Goal: Transaction & Acquisition: Register for event/course

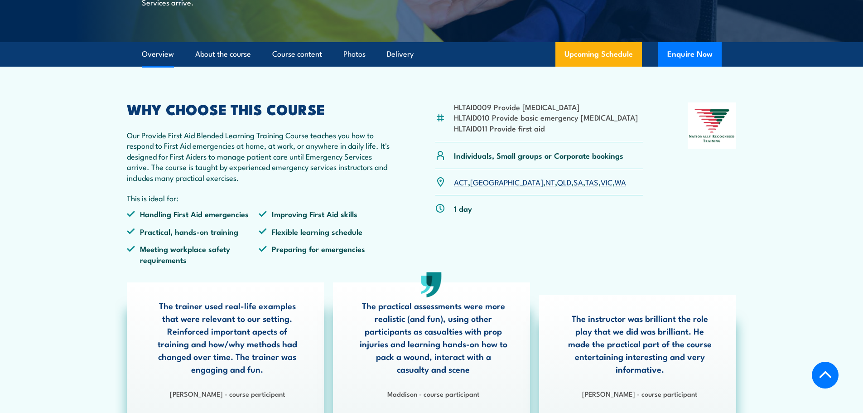
scroll to position [227, 0]
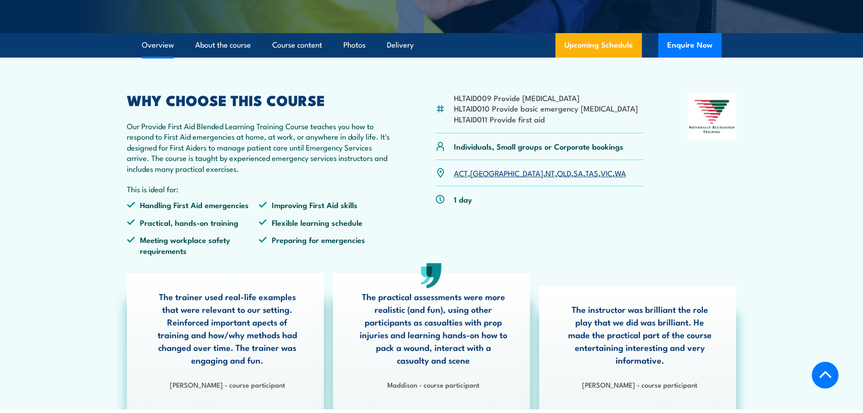
click at [565, 178] on link "VIC" at bounding box center [607, 172] width 12 height 11
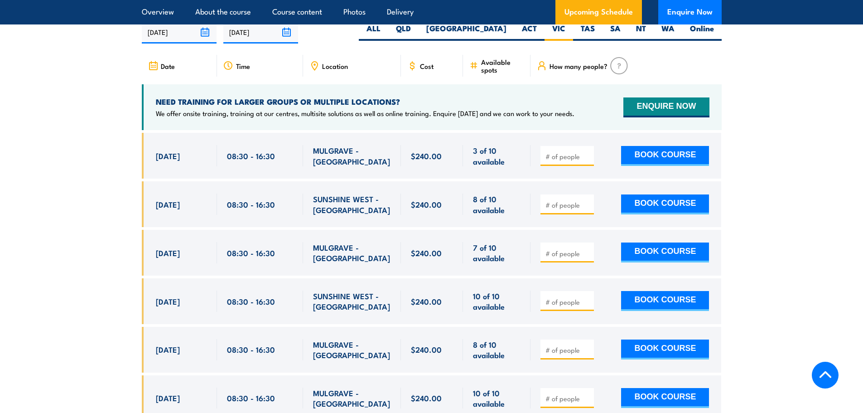
scroll to position [1750, 0]
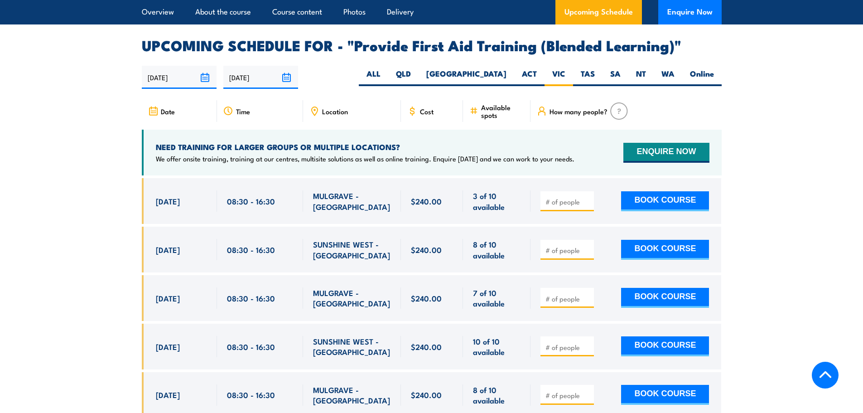
click at [425, 175] on div "NEED TRAINING FOR LARGER GROUPS OR MULTIPLE LOCATIONS? We offer onsite training…" at bounding box center [432, 153] width 580 height 46
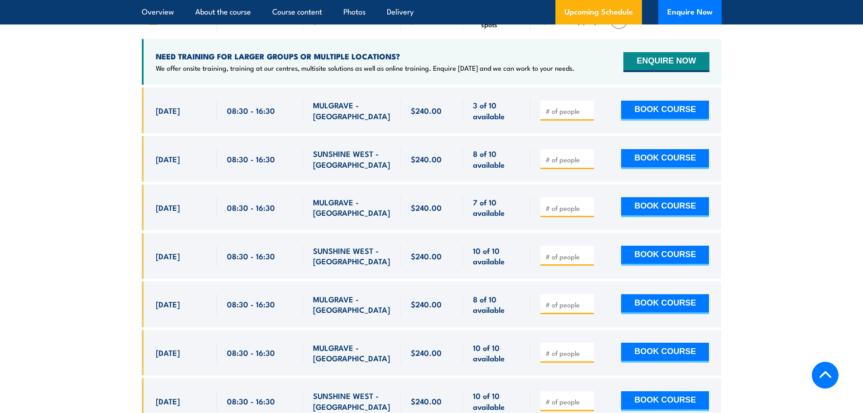
scroll to position [1795, 0]
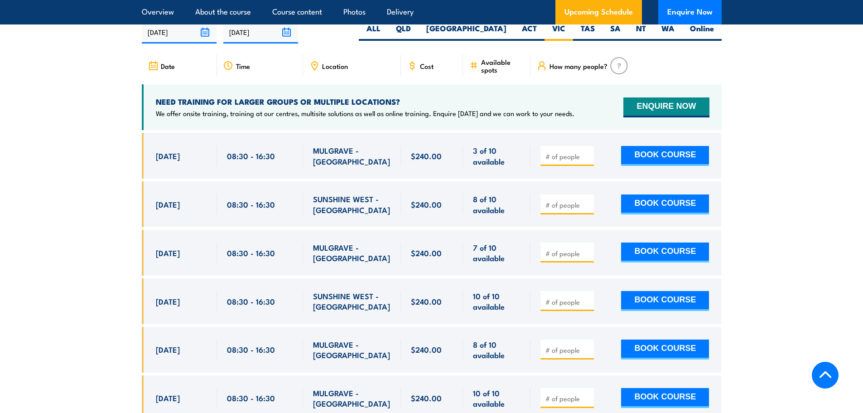
click at [617, 71] on img at bounding box center [619, 65] width 18 height 17
click at [571, 70] on span "How many people?" at bounding box center [579, 66] width 58 height 8
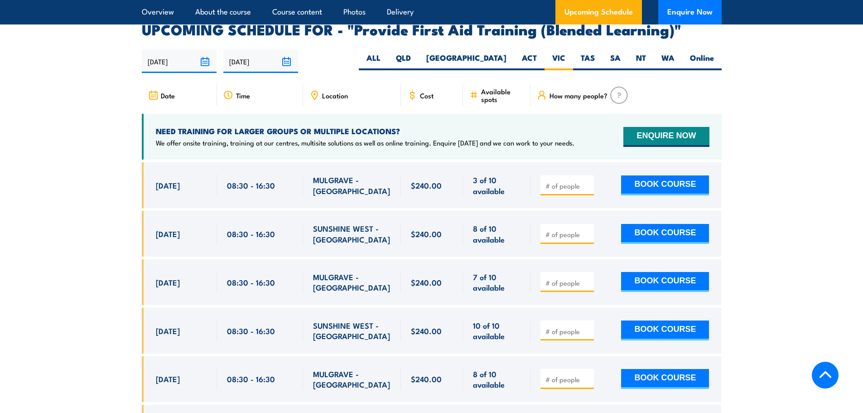
scroll to position [1750, 0]
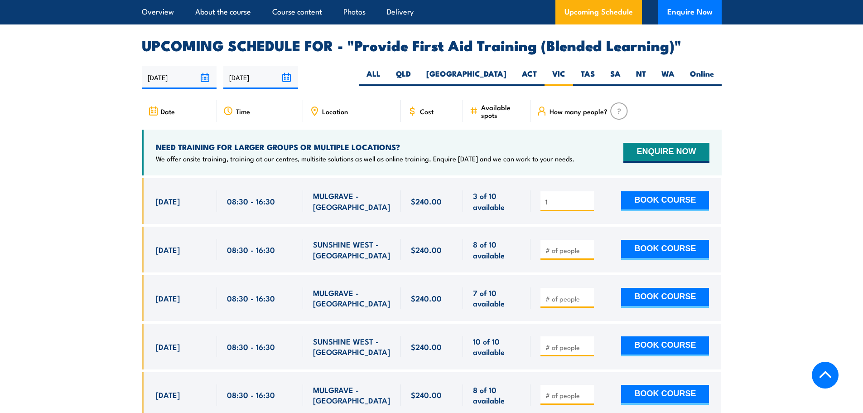
type input "1"
click at [585, 205] on input "1" at bounding box center [567, 201] width 45 height 9
click at [585, 206] on input "1" at bounding box center [567, 201] width 45 height 9
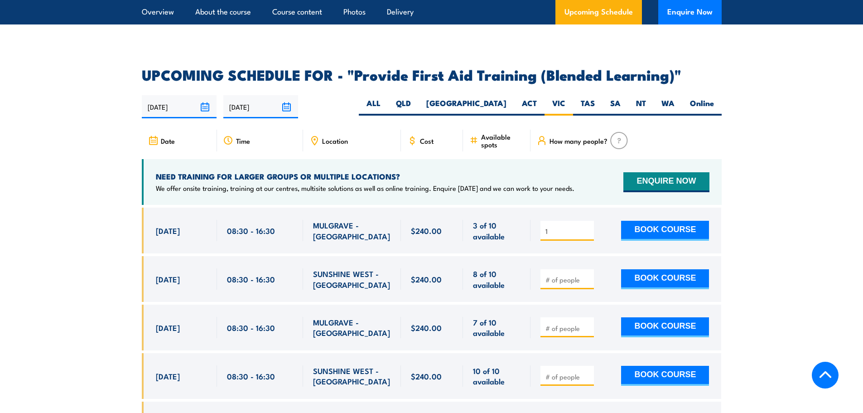
scroll to position [1705, 0]
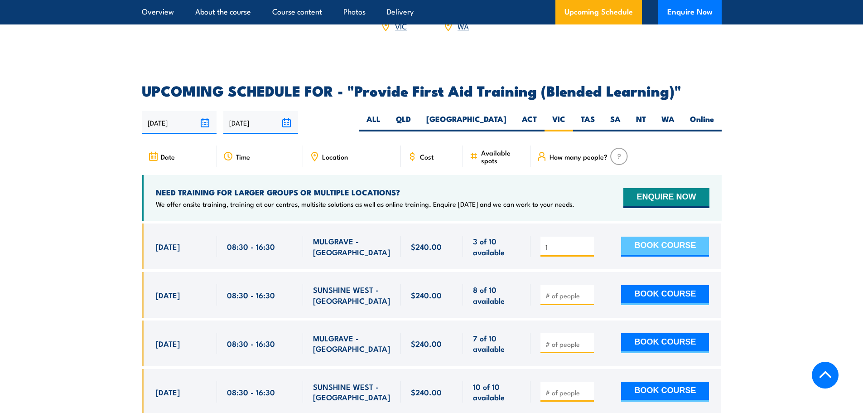
click at [651, 252] on button "BOOK COURSE" at bounding box center [665, 246] width 88 height 20
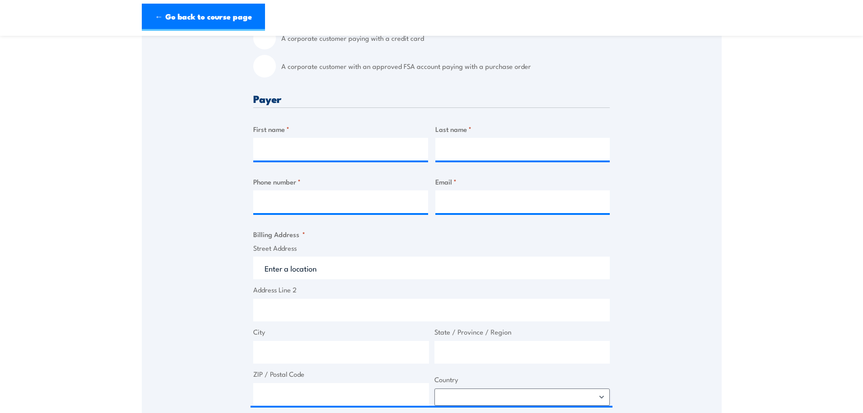
scroll to position [181, 0]
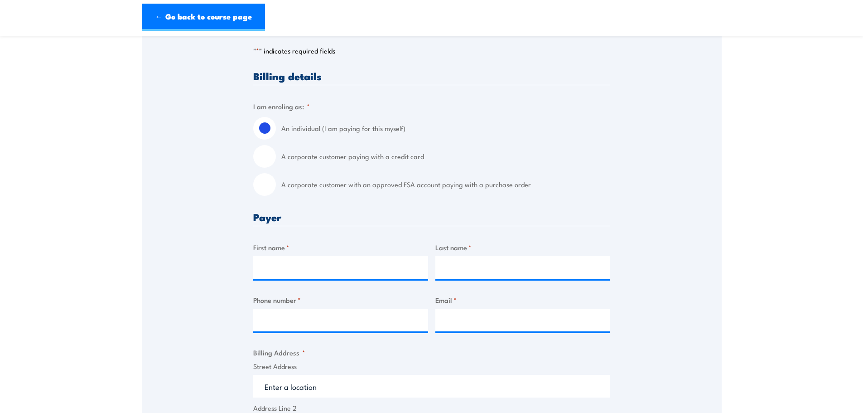
click at [261, 158] on input "A corporate customer paying with a credit card" at bounding box center [264, 156] width 23 height 23
radio input "true"
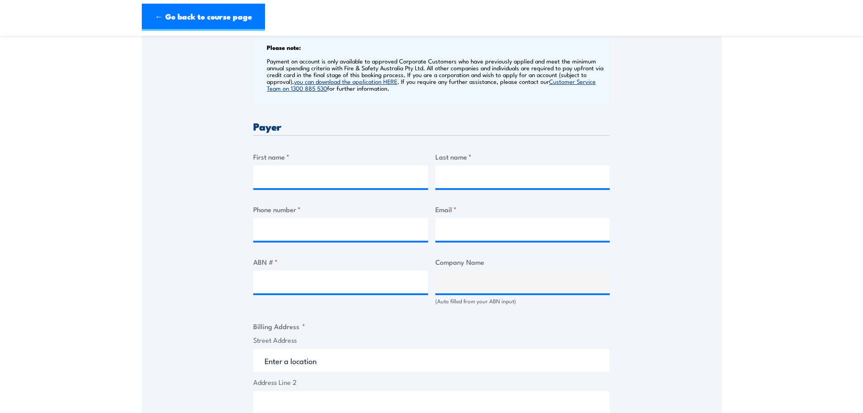
scroll to position [362, 0]
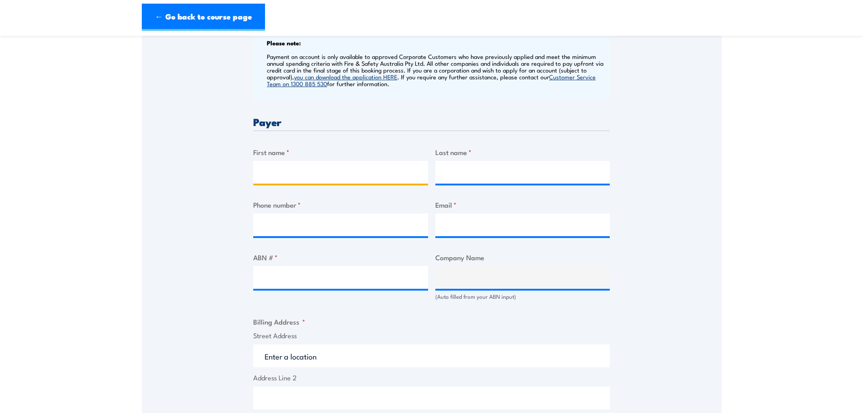
click at [265, 171] on input "First name *" at bounding box center [340, 172] width 175 height 23
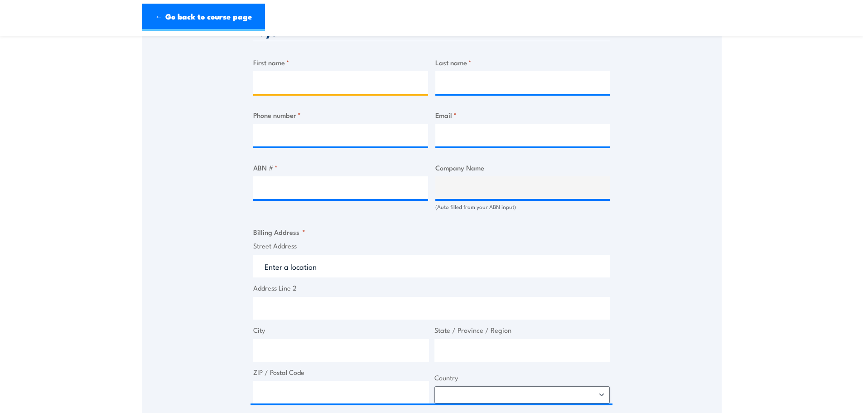
scroll to position [453, 0]
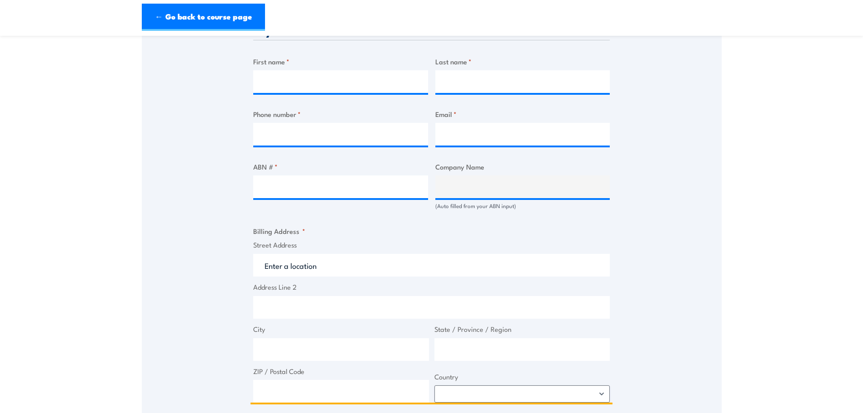
click at [327, 265] on input "Street Address" at bounding box center [431, 265] width 357 height 23
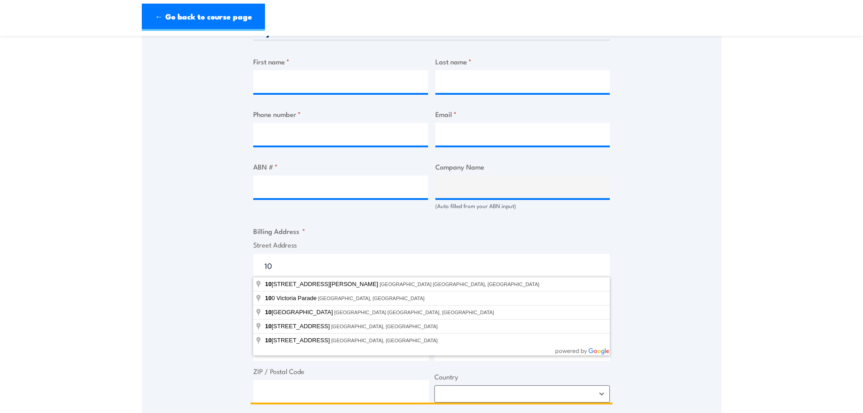
type input "10"
